Goal: Information Seeking & Learning: Find specific fact

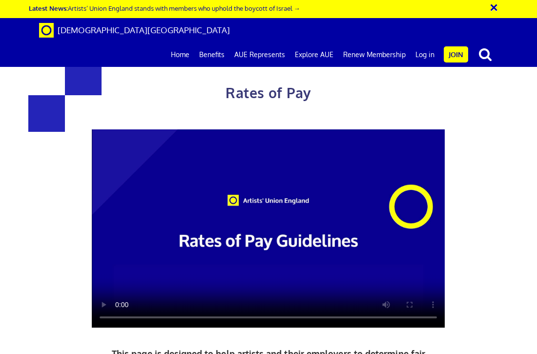
scroll to position [458, 0]
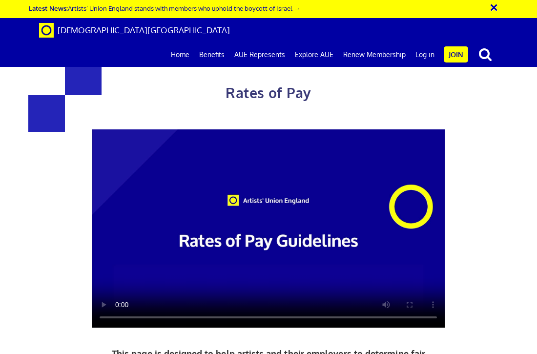
click at [188, 43] on link "Home" at bounding box center [180, 55] width 28 height 24
click at [120, 21] on link "[DEMOGRAPHIC_DATA][GEOGRAPHIC_DATA]" at bounding box center [135, 30] width 206 height 24
